Goal: Transaction & Acquisition: Purchase product/service

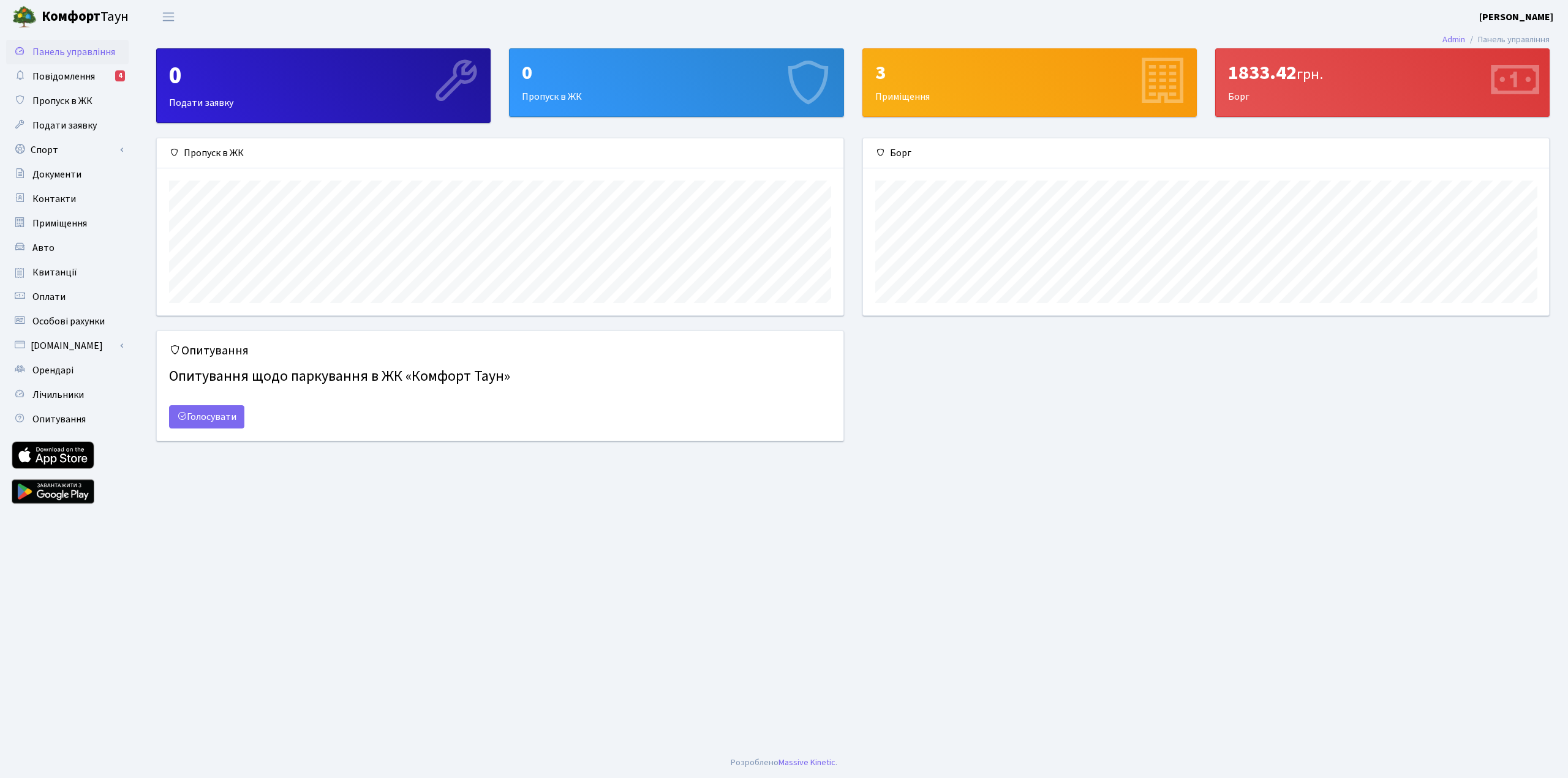
scroll to position [177, 686]
click at [58, 75] on span "Повідомлення" at bounding box center [63, 76] width 62 height 14
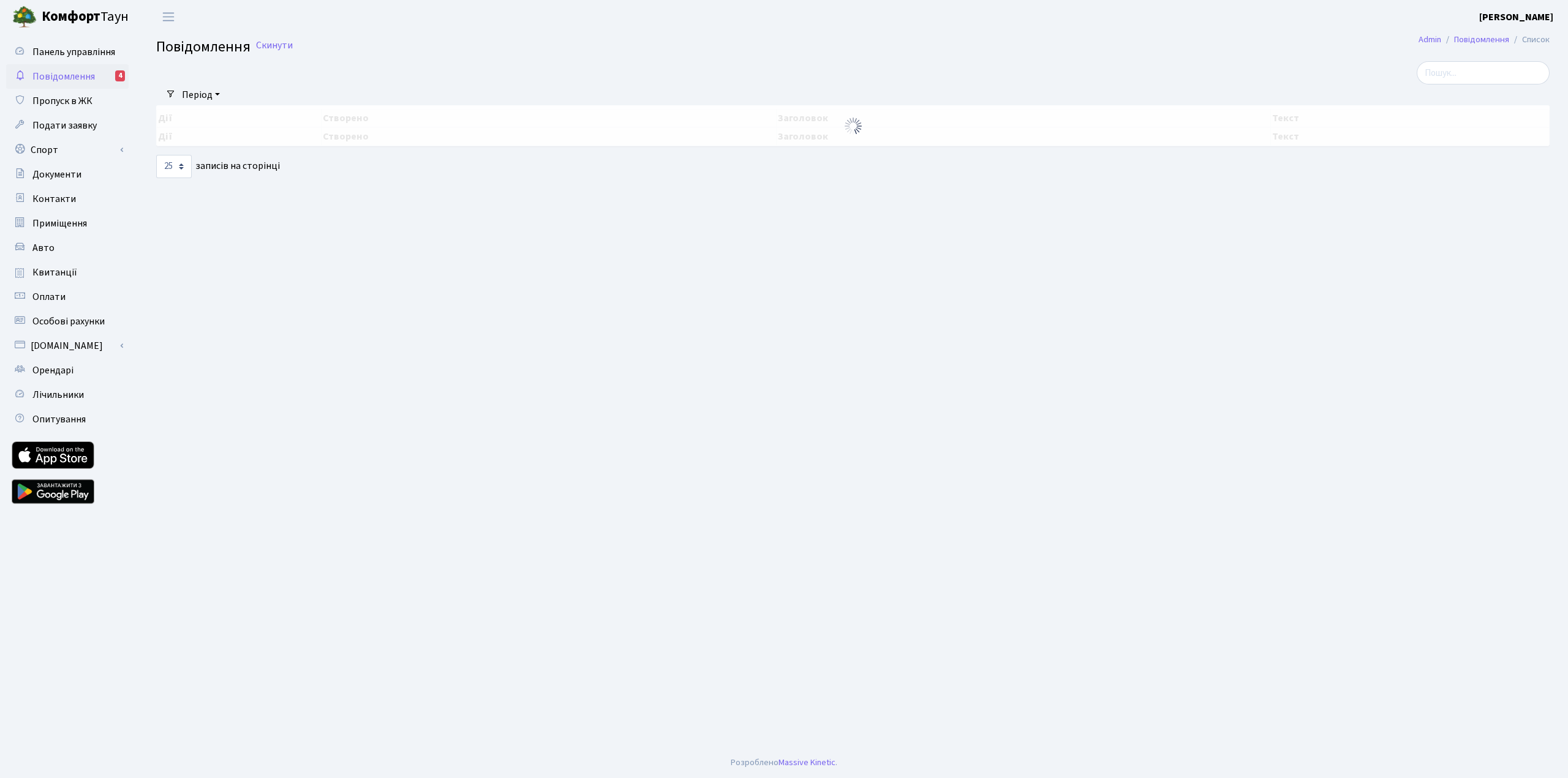
select select "25"
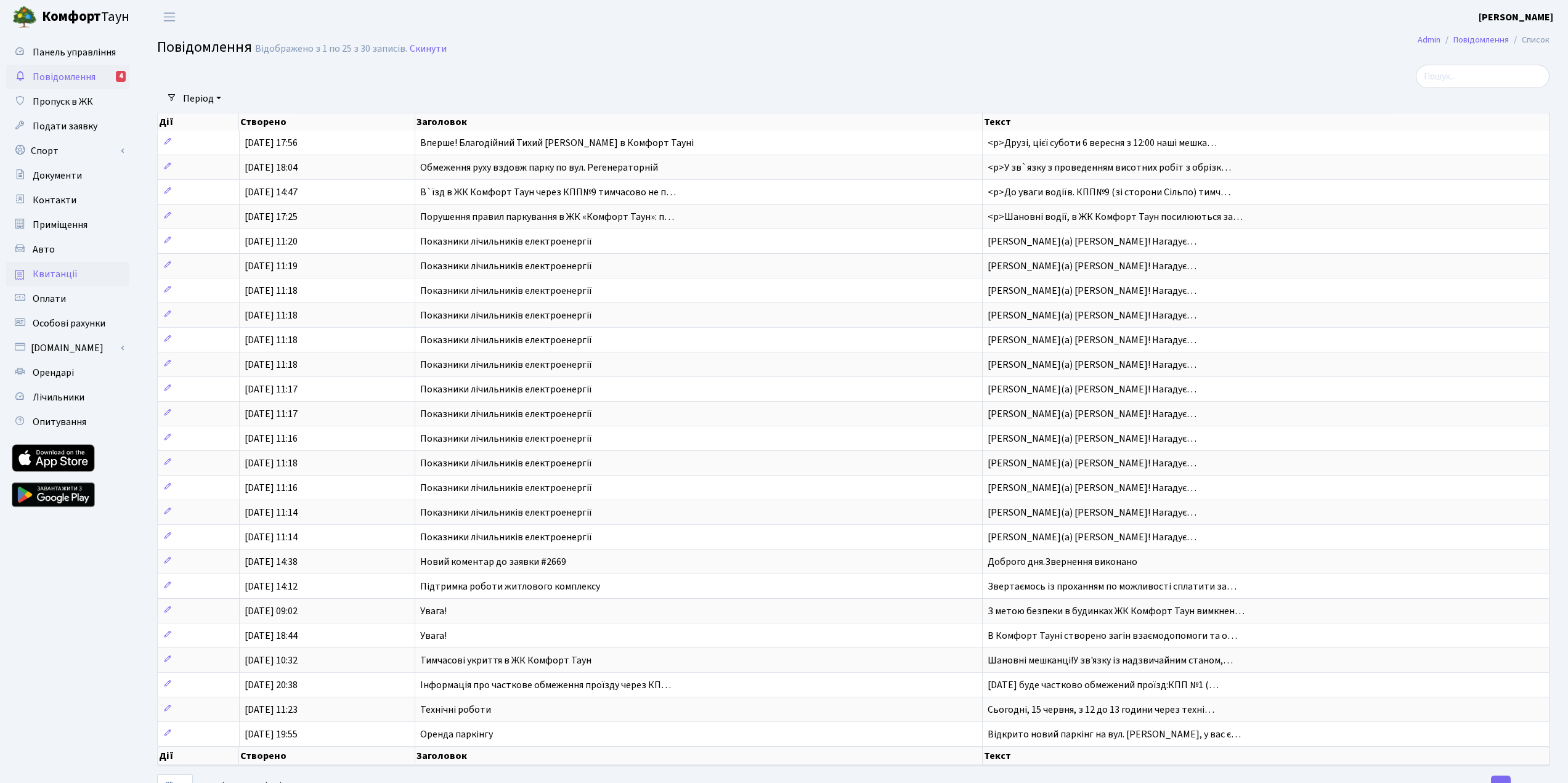
click at [75, 272] on link "Квитанції" at bounding box center [67, 274] width 123 height 24
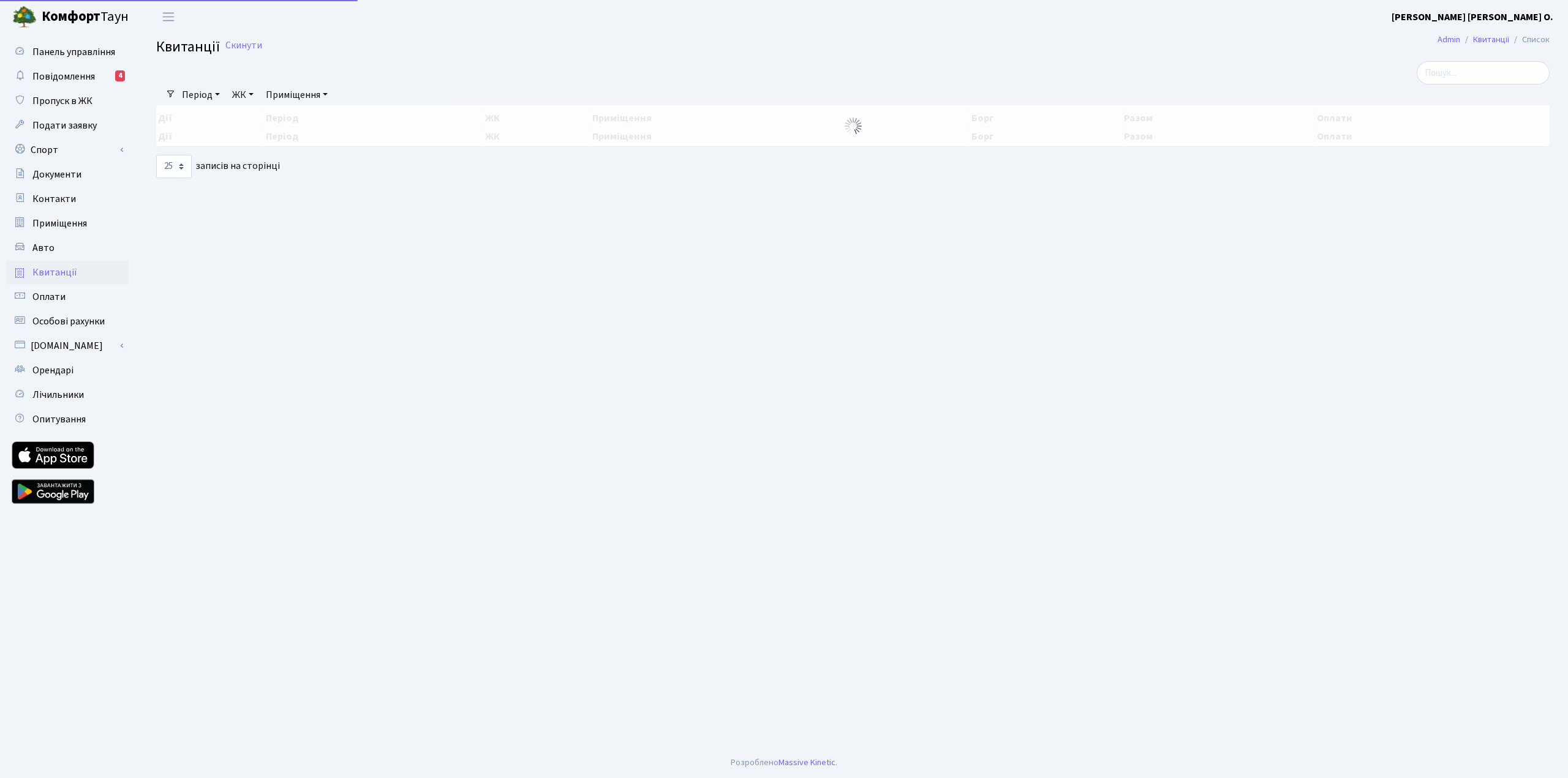
select select "25"
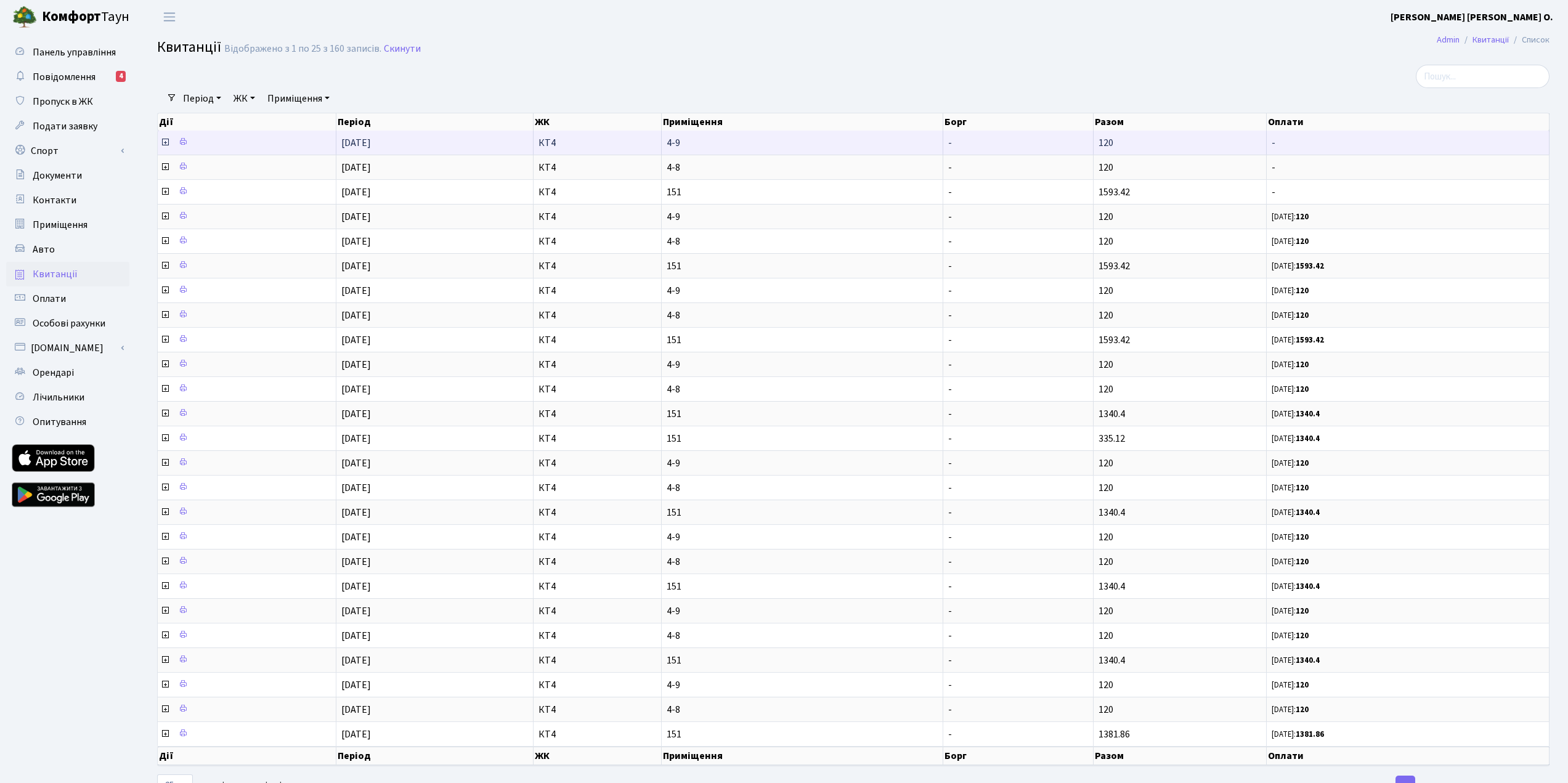
click at [164, 146] on icon at bounding box center [165, 142] width 10 height 10
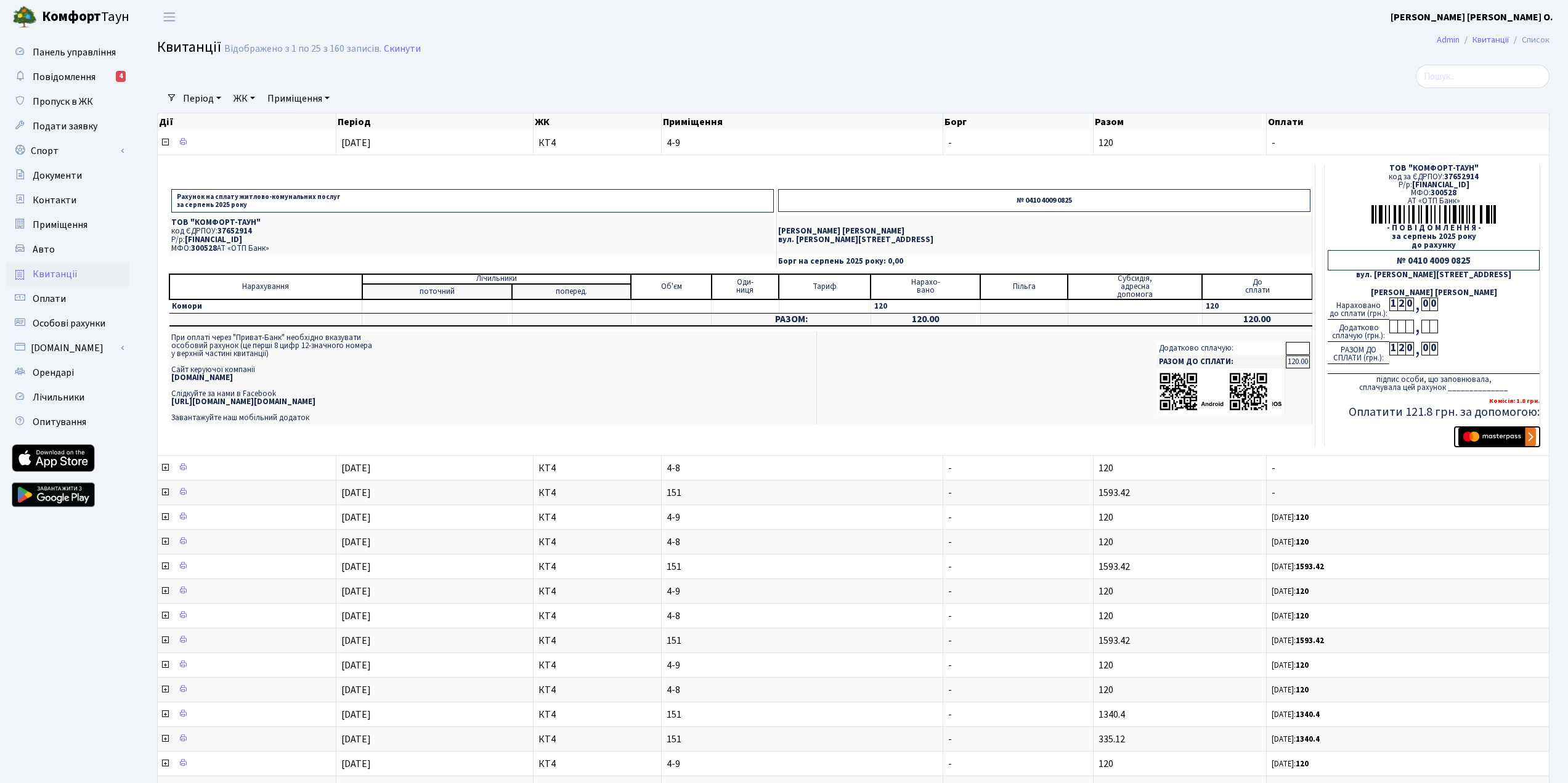
click at [1497, 435] on img "submit" at bounding box center [1497, 437] width 77 height 19
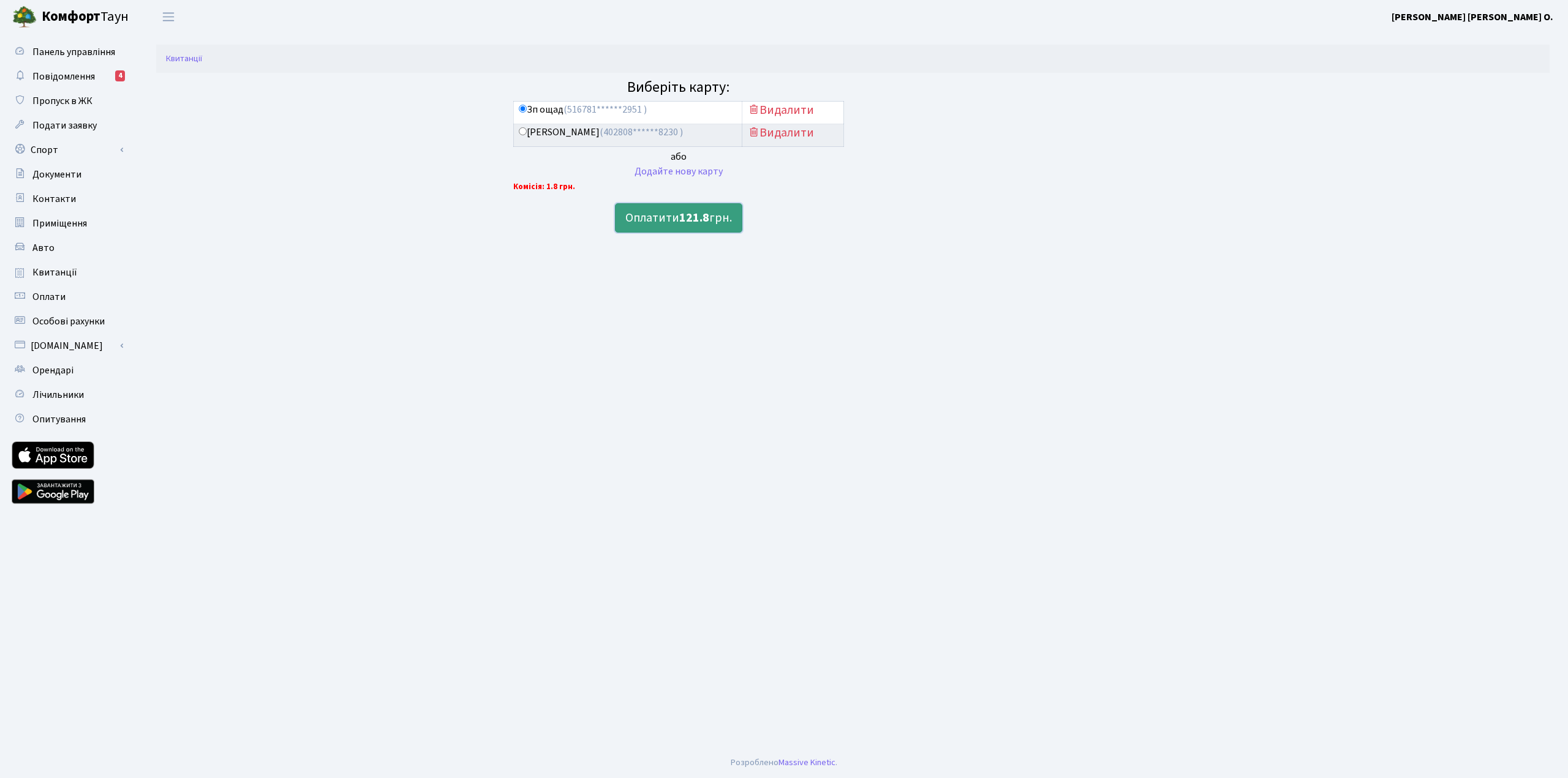
click at [697, 217] on b "121.8" at bounding box center [694, 218] width 30 height 17
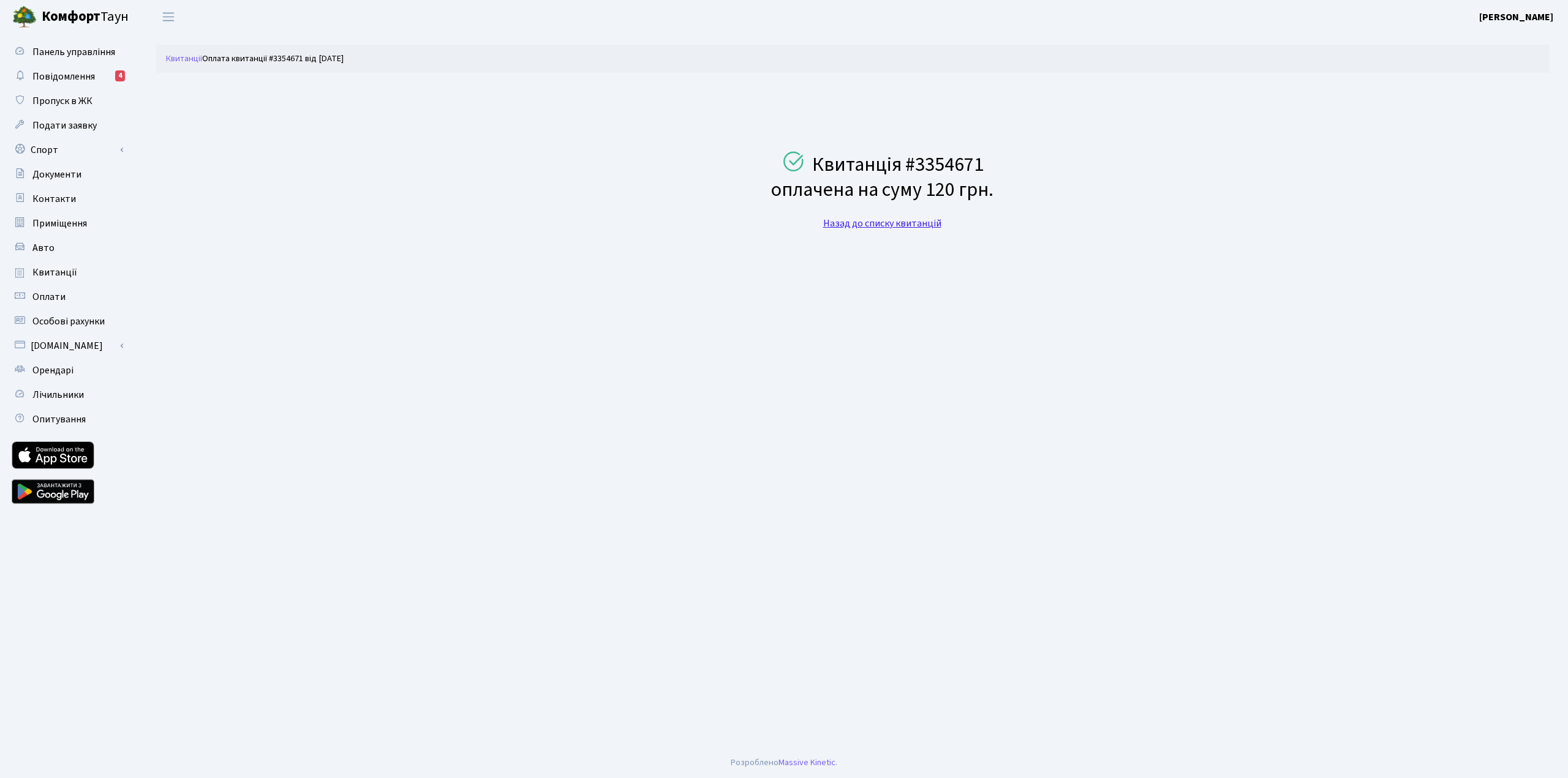
click at [900, 221] on link "Назад до списку квитанцій" at bounding box center [882, 223] width 118 height 14
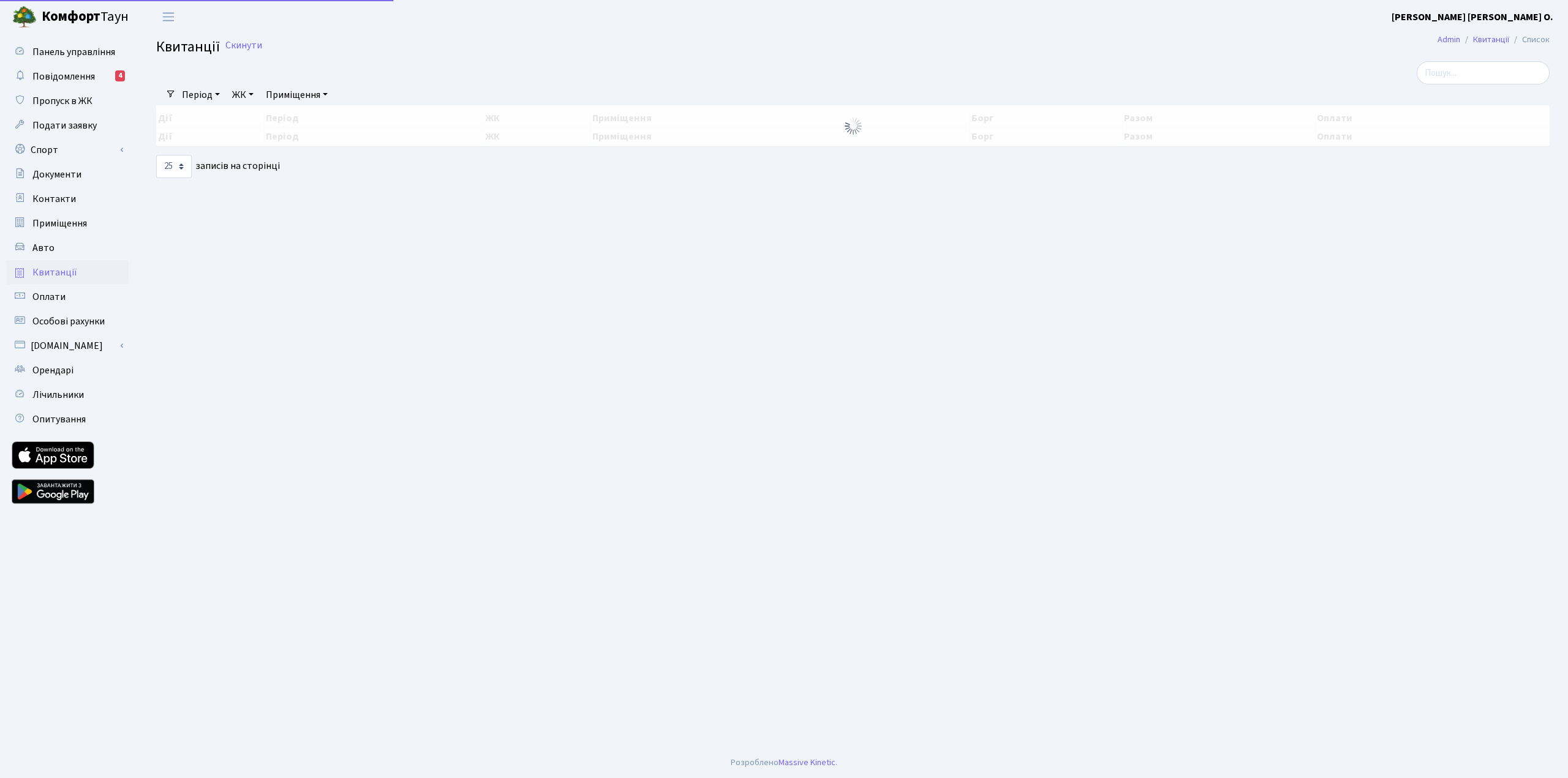
select select "25"
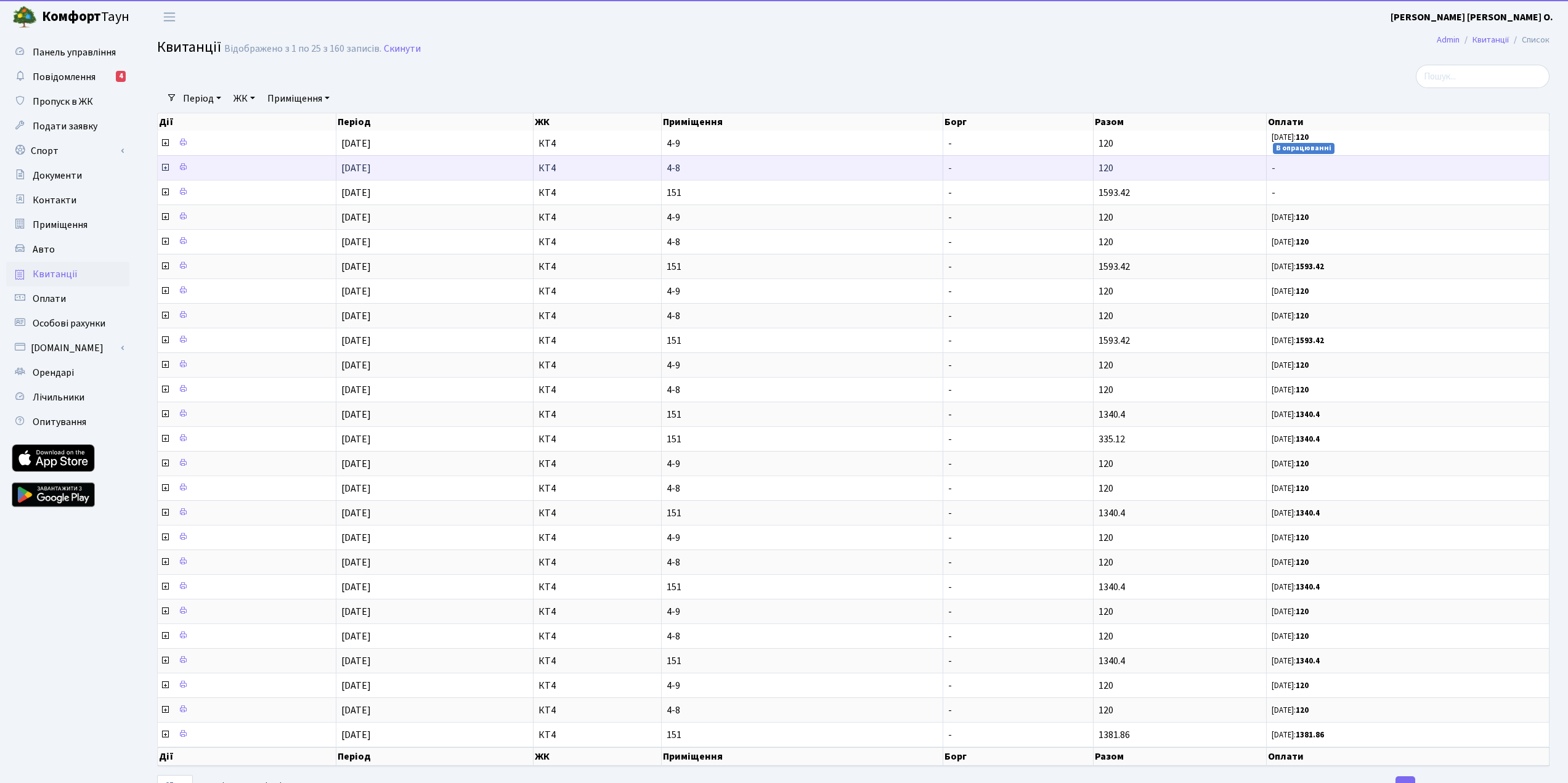
click at [165, 167] on icon at bounding box center [165, 167] width 10 height 10
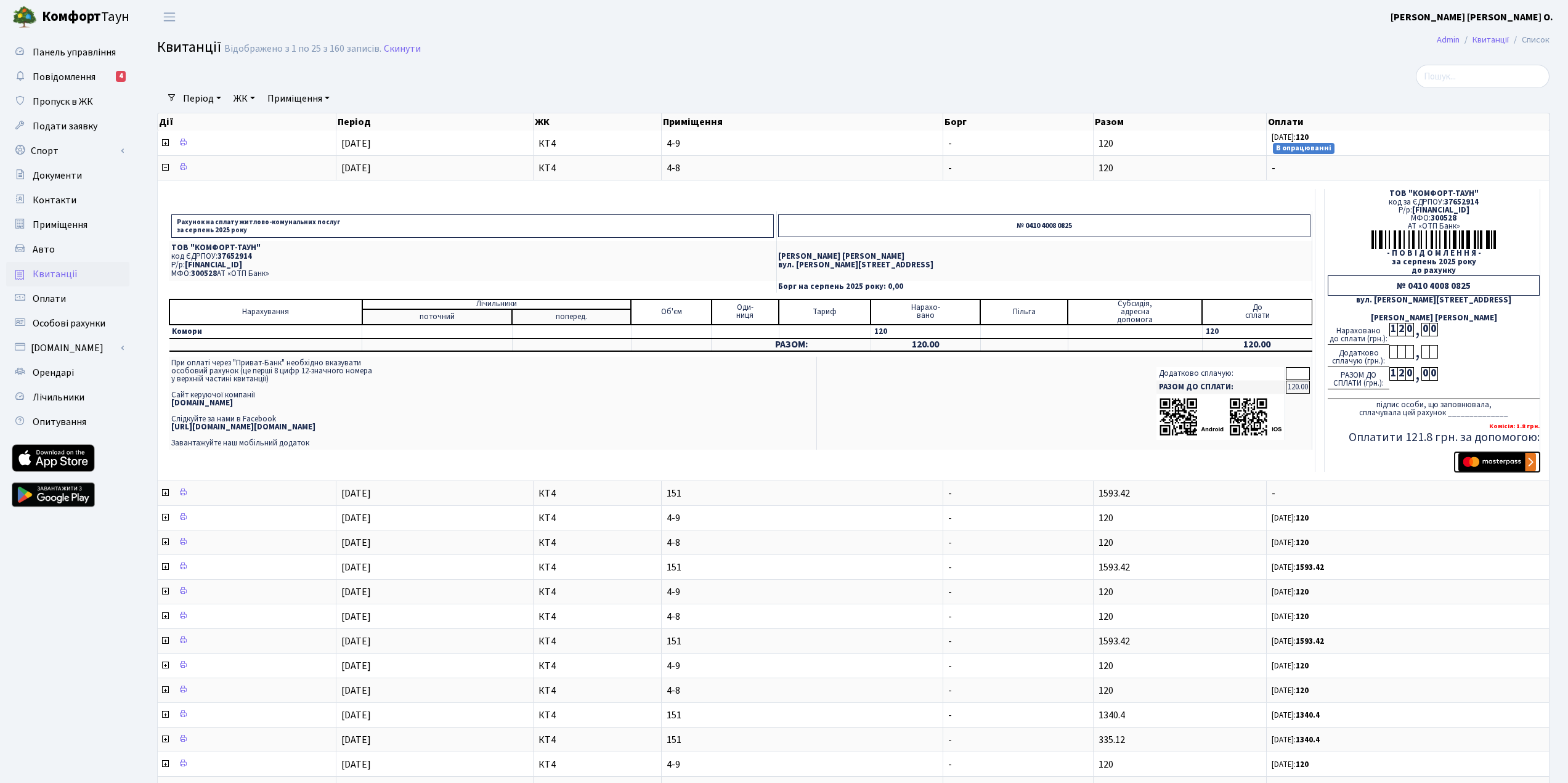
click at [1494, 462] on img "submit" at bounding box center [1497, 462] width 77 height 19
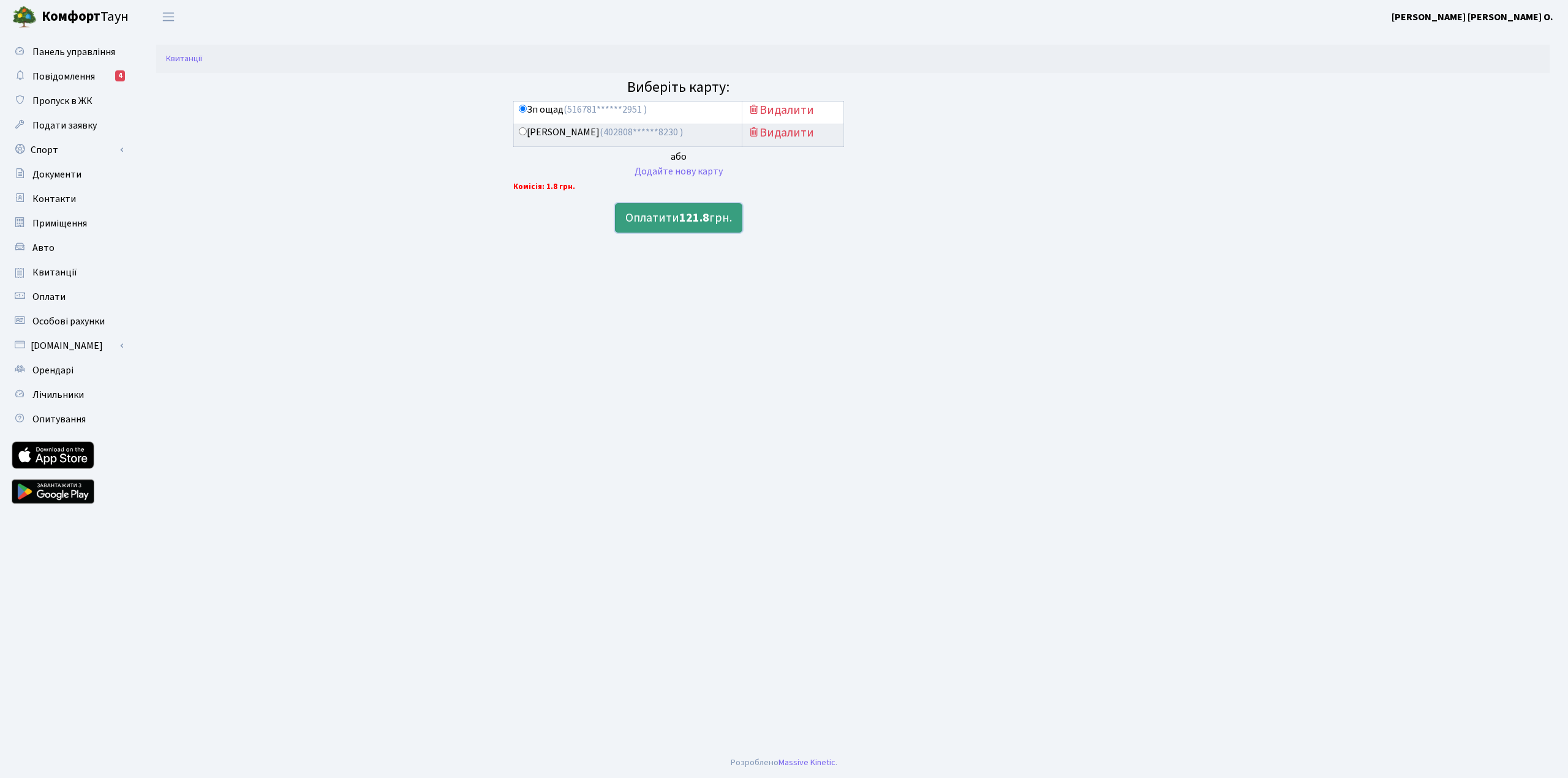
click at [676, 219] on button "Оплатити 121.8 грн." at bounding box center [679, 217] width 127 height 30
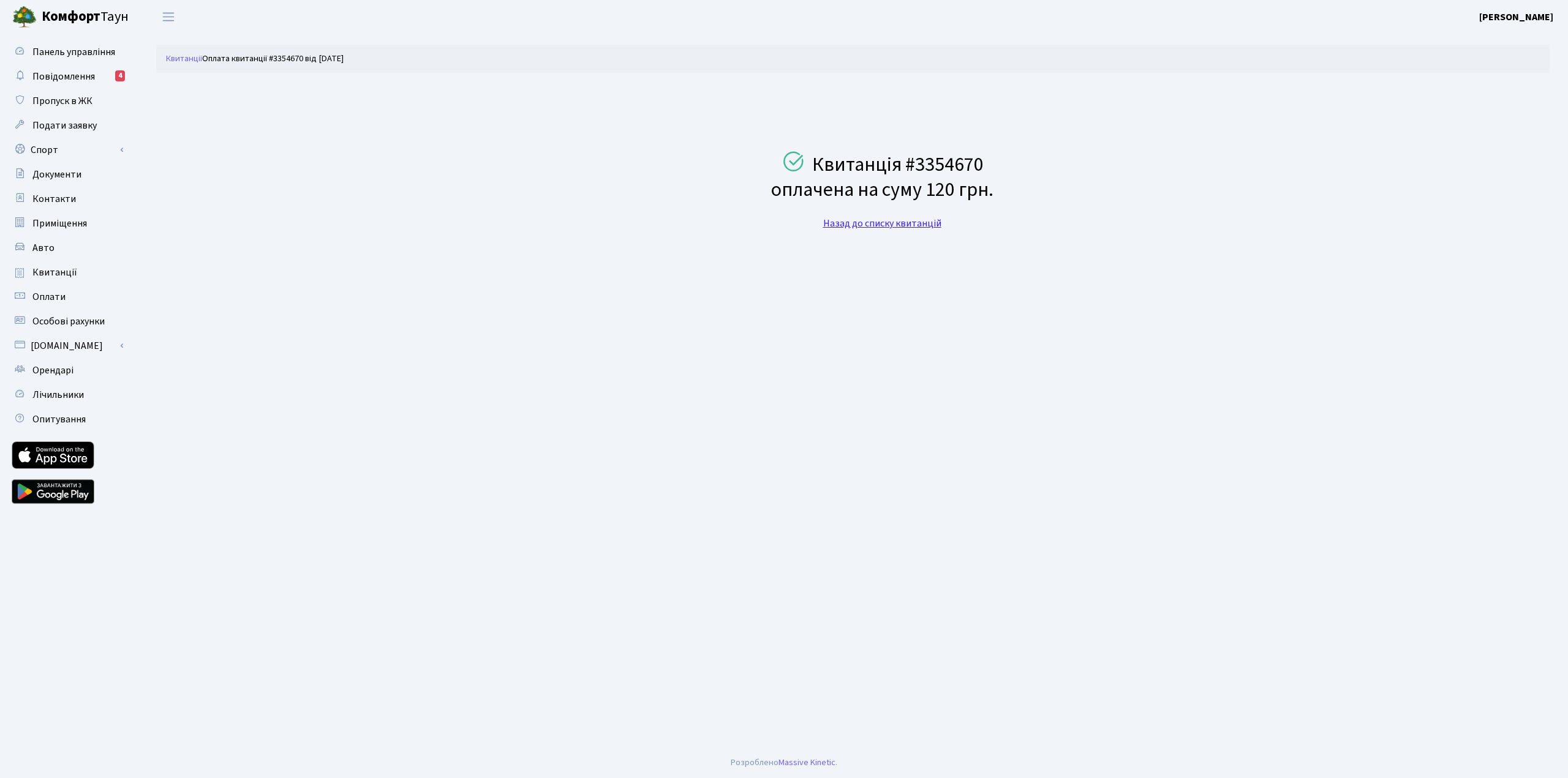
click at [870, 223] on link "Назад до списку квитанцій" at bounding box center [882, 223] width 118 height 14
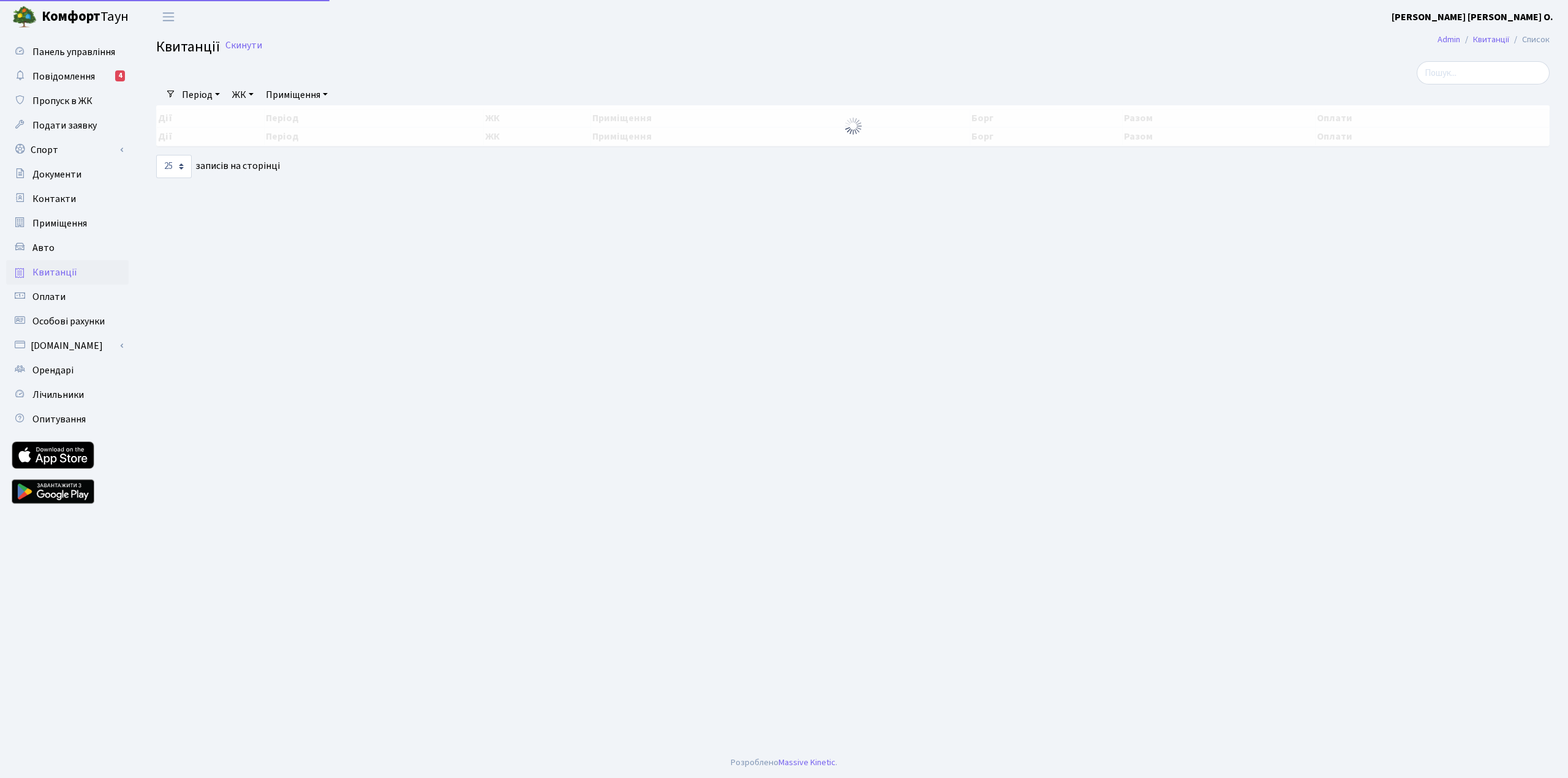
select select "25"
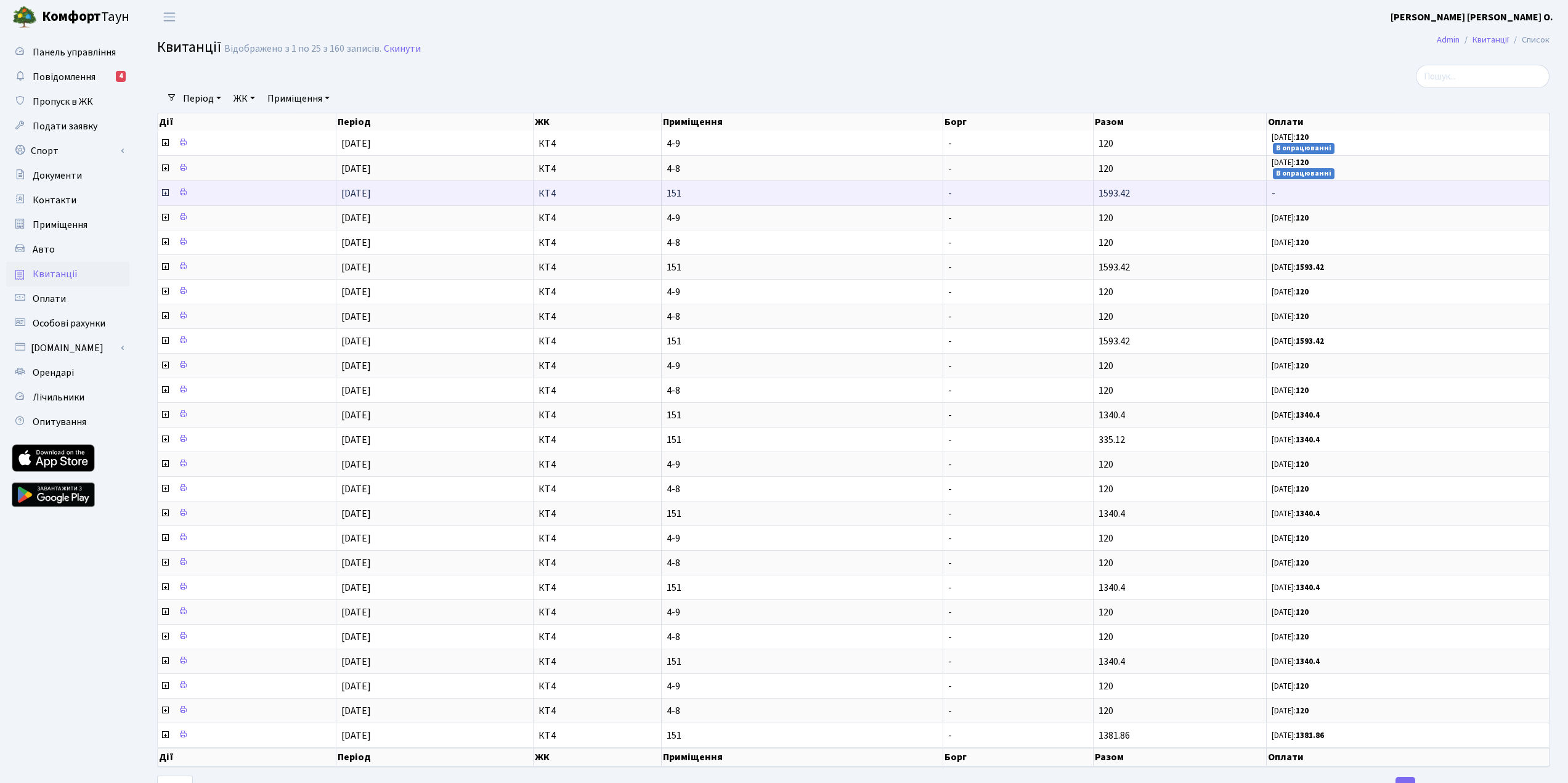
click at [161, 193] on icon at bounding box center [165, 192] width 10 height 10
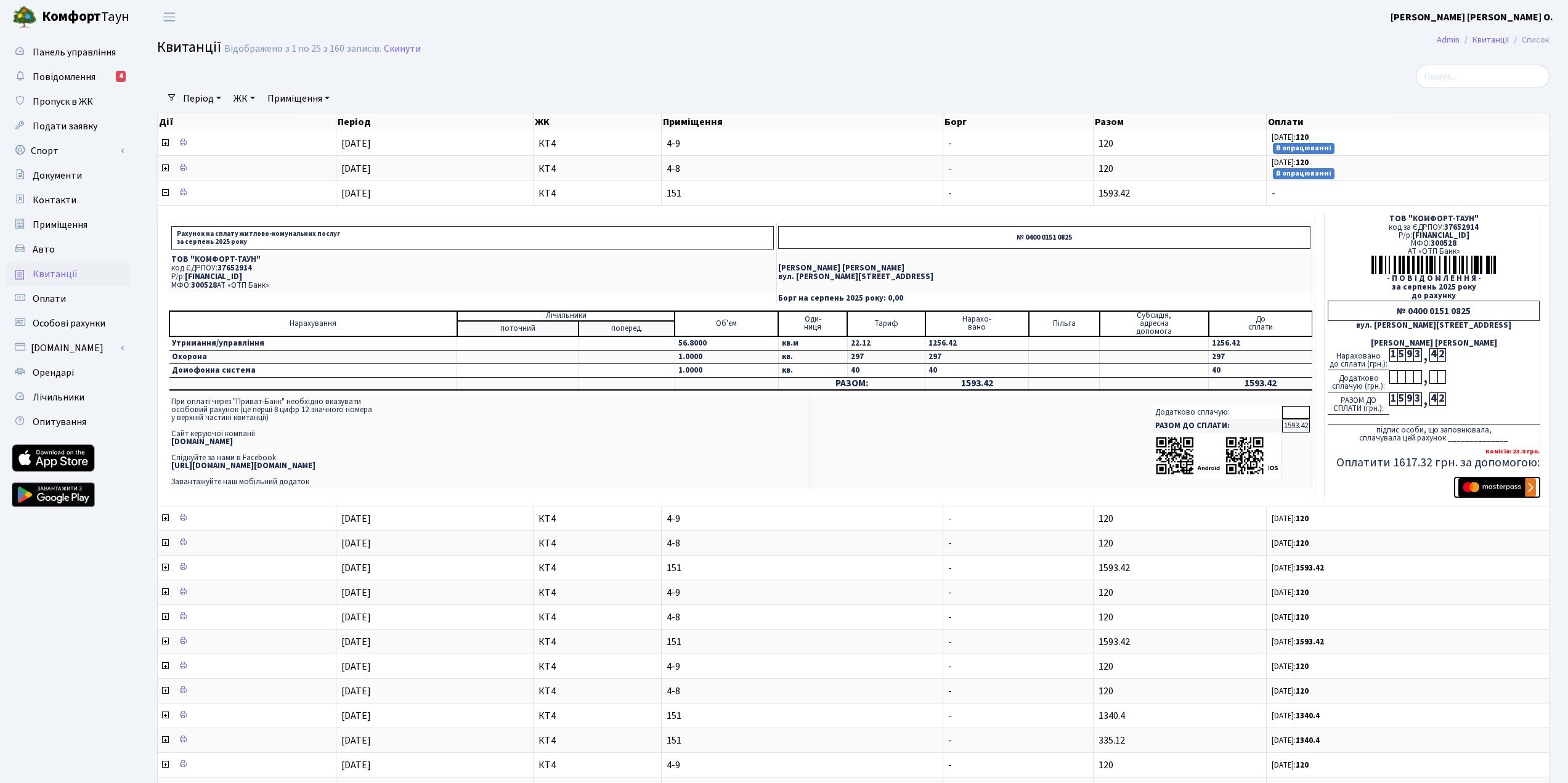
click at [1494, 478] on img "submit" at bounding box center [1497, 487] width 77 height 19
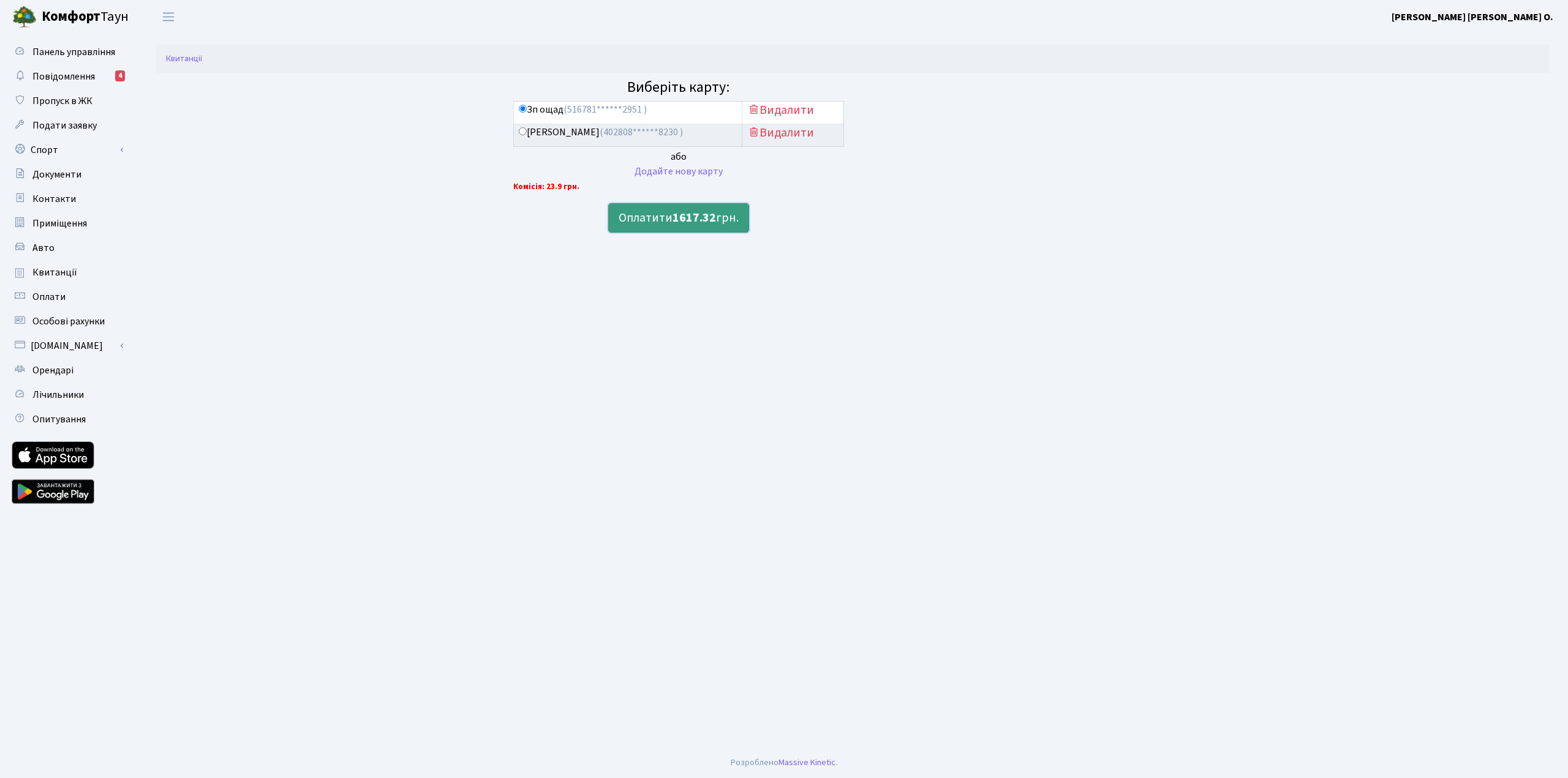
click at [703, 212] on b "1617.32" at bounding box center [694, 218] width 43 height 17
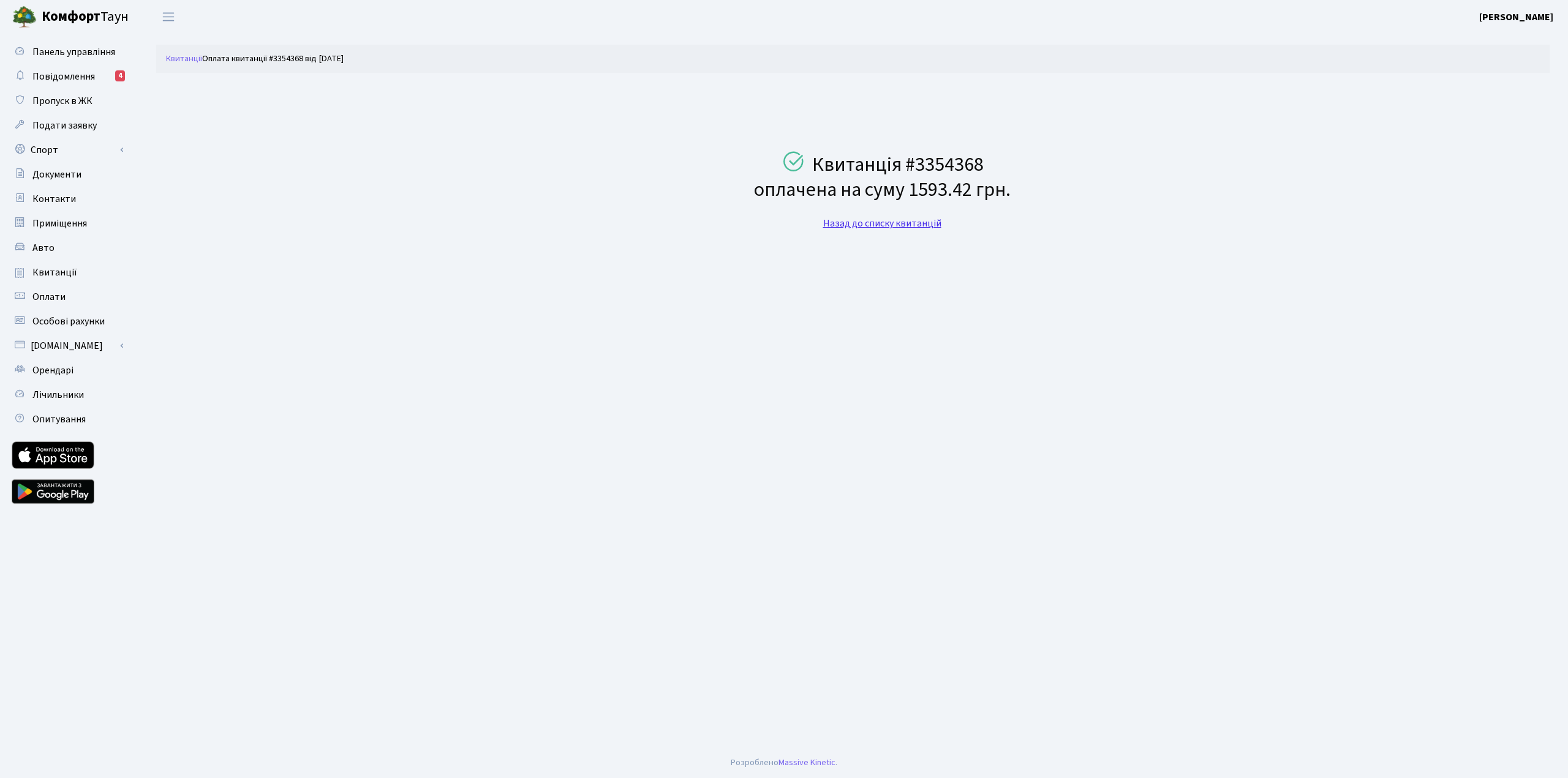
drag, startPoint x: 921, startPoint y: 220, endPoint x: 911, endPoint y: 221, distance: 10.0
click at [921, 220] on link "Назад до списку квитанцій" at bounding box center [882, 223] width 118 height 14
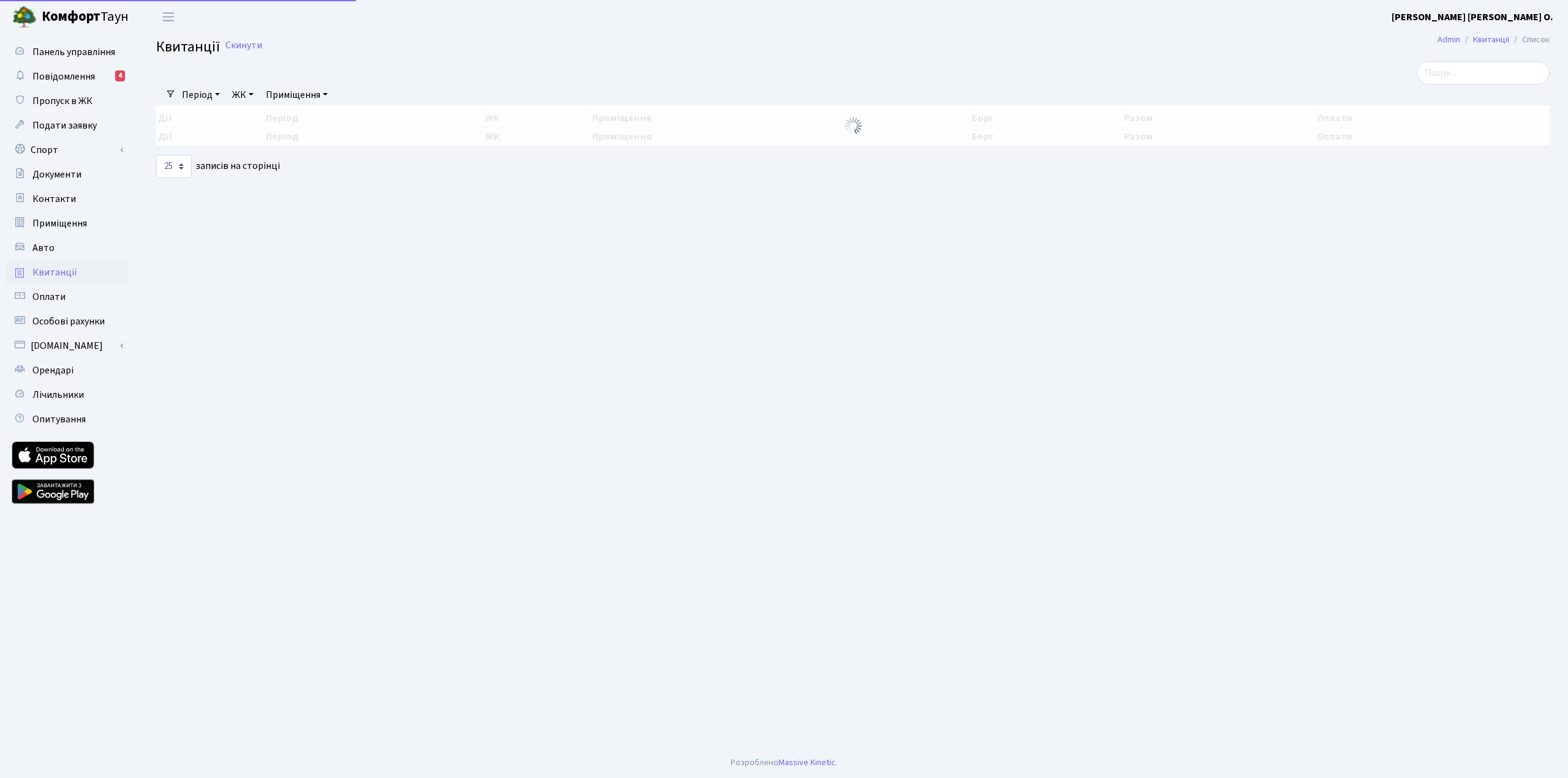
select select "25"
